Goal: Transaction & Acquisition: Obtain resource

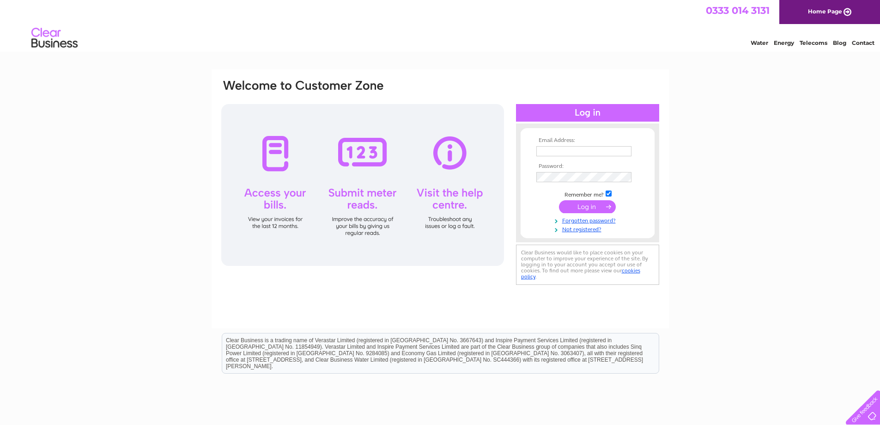
type input "[PERSON_NAME][EMAIL_ADDRESS][PERSON_NAME][DOMAIN_NAME]"
drag, startPoint x: 582, startPoint y: 204, endPoint x: 582, endPoint y: 195, distance: 8.3
click at [582, 204] on input "submit" at bounding box center [587, 206] width 57 height 13
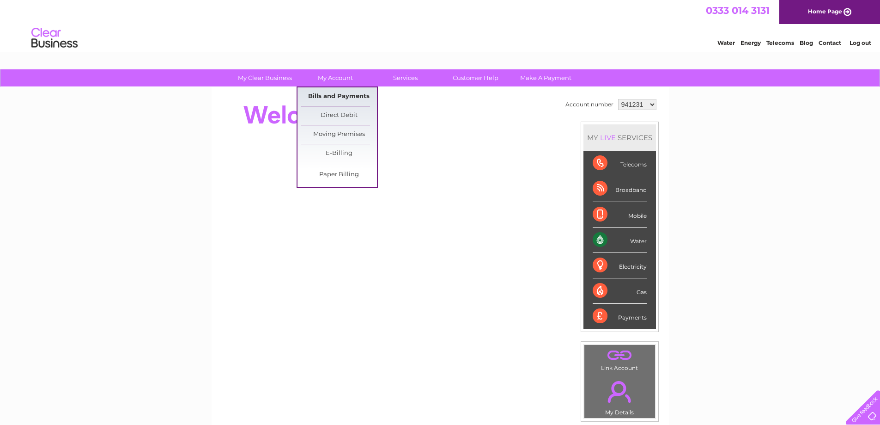
click at [323, 97] on link "Bills and Payments" at bounding box center [339, 96] width 76 height 18
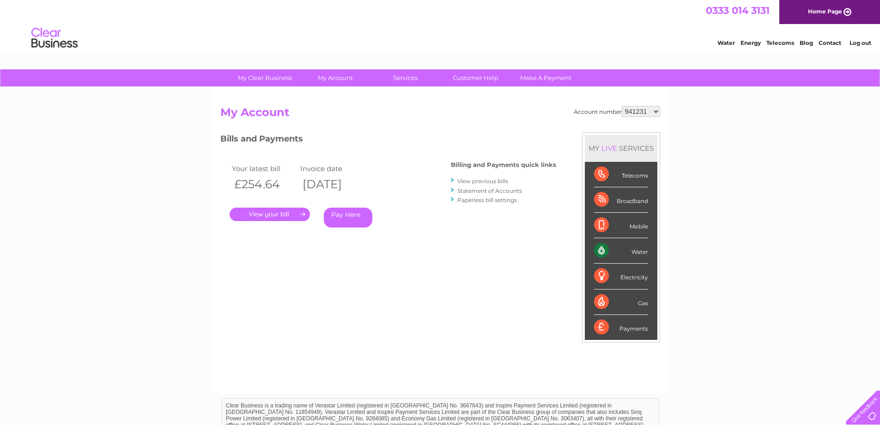
click at [476, 185] on li "View previous bills" at bounding box center [503, 180] width 105 height 9
click at [476, 181] on link "View previous bills" at bounding box center [482, 180] width 51 height 7
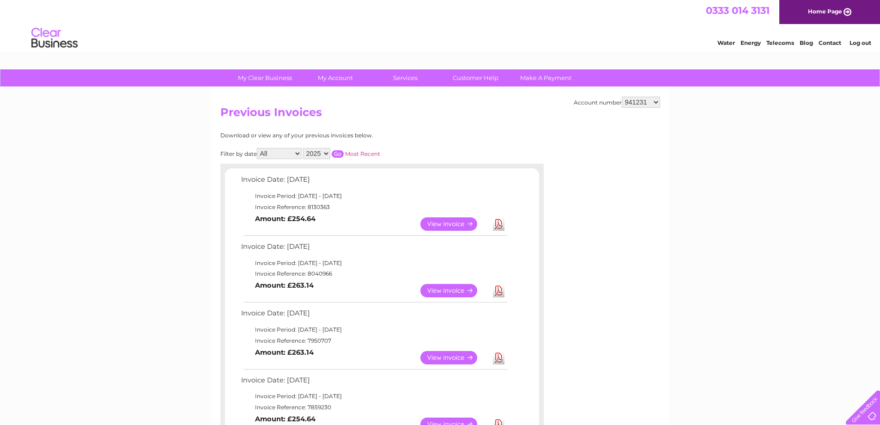
click at [636, 99] on select "941231 1025967" at bounding box center [641, 102] width 38 height 11
select select "1025967"
click at [622, 97] on select "941231 1025967" at bounding box center [641, 102] width 38 height 11
click at [500, 223] on link "Download" at bounding box center [499, 223] width 12 height 13
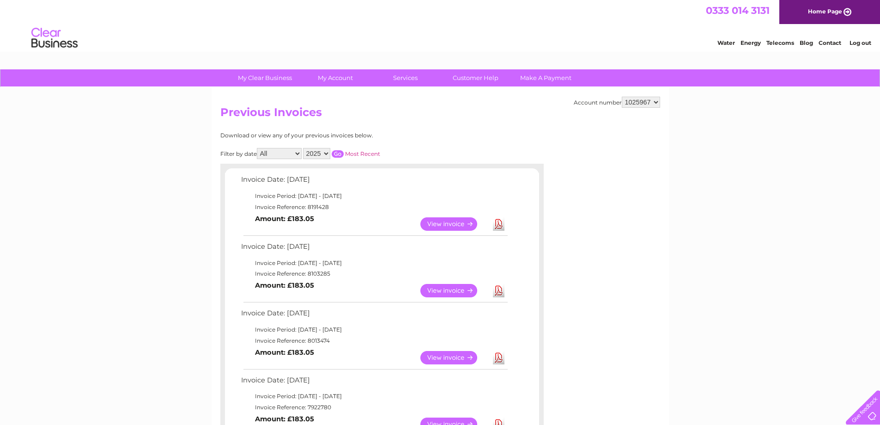
click at [498, 292] on link "Download" at bounding box center [499, 290] width 12 height 13
click at [500, 355] on link "Download" at bounding box center [499, 357] width 12 height 13
